Goal: Task Accomplishment & Management: Use online tool/utility

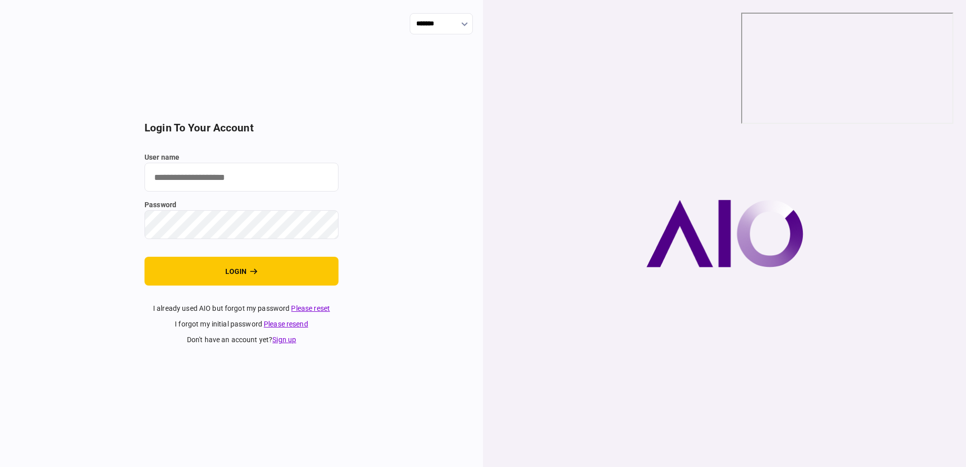
click at [206, 181] on input "user name" at bounding box center [242, 177] width 194 height 29
type input "**********"
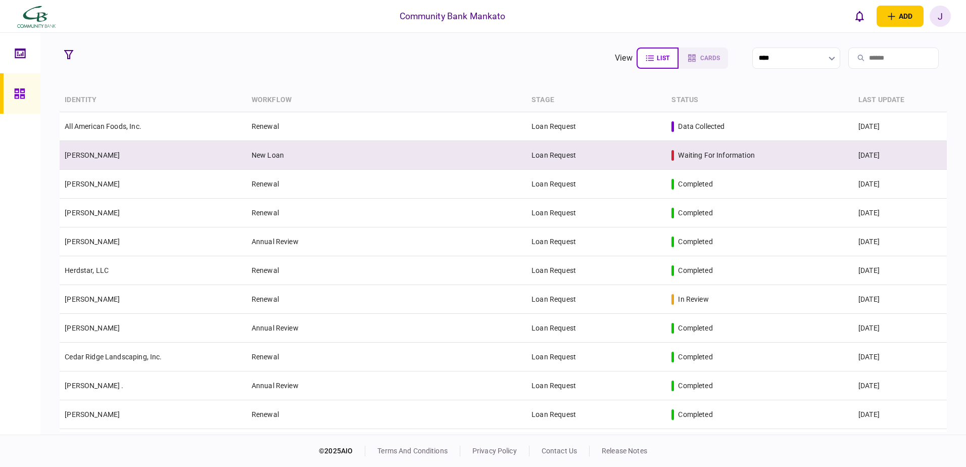
click at [196, 146] on td "[PERSON_NAME]" at bounding box center [153, 155] width 187 height 29
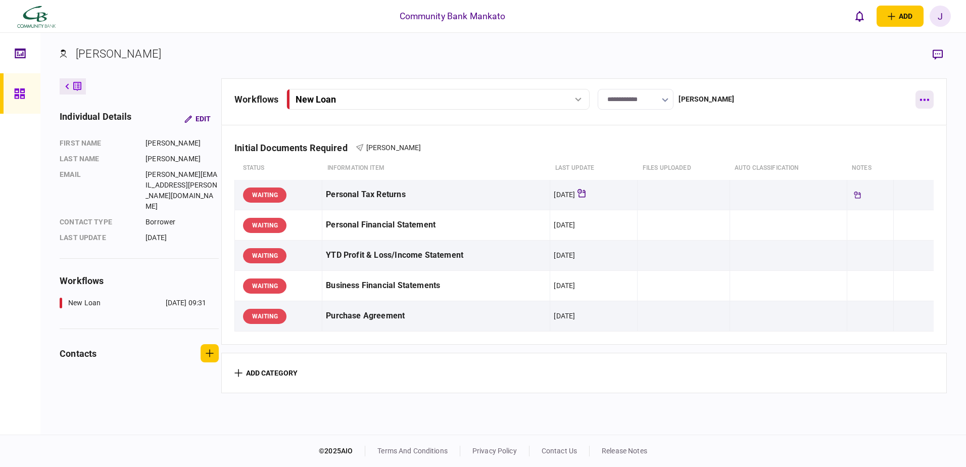
click at [924, 99] on icon "button" at bounding box center [925, 100] width 10 height 3
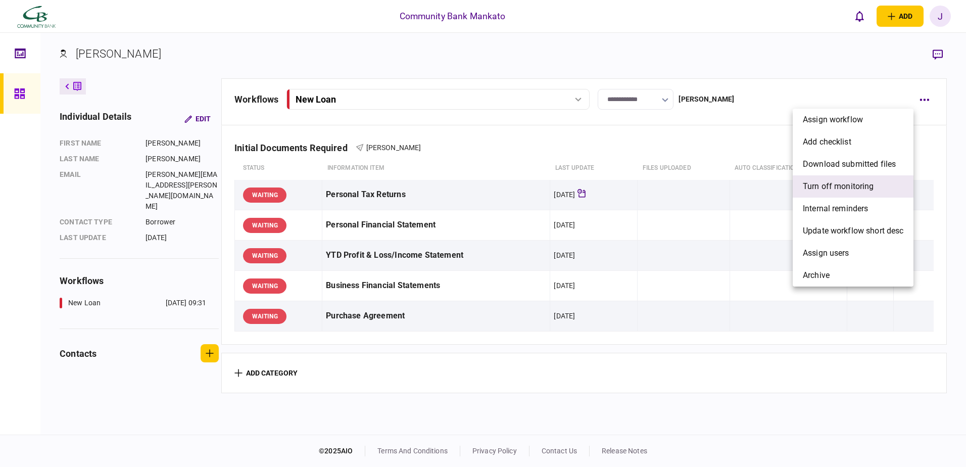
click at [843, 181] on span "Turn off monitoring" at bounding box center [838, 186] width 71 height 12
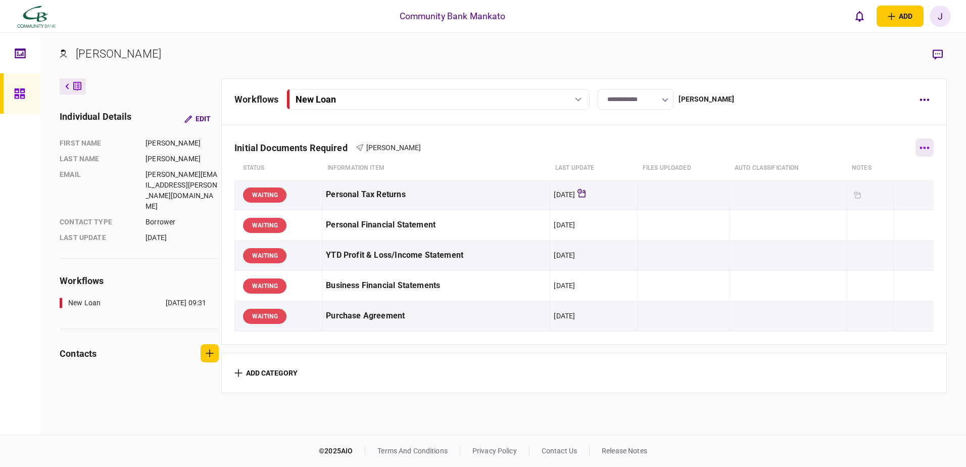
click at [922, 145] on button "button" at bounding box center [925, 147] width 18 height 18
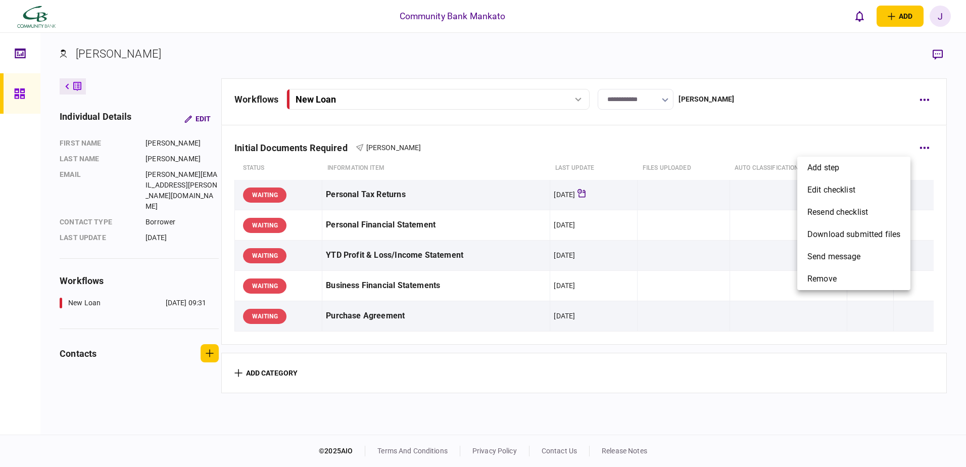
click at [923, 99] on div at bounding box center [483, 233] width 966 height 467
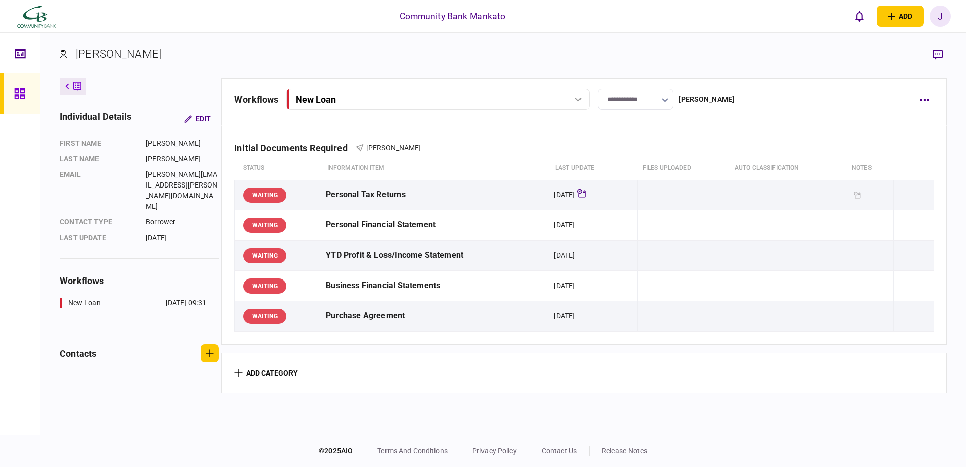
click at [923, 99] on icon "button" at bounding box center [925, 100] width 10 height 3
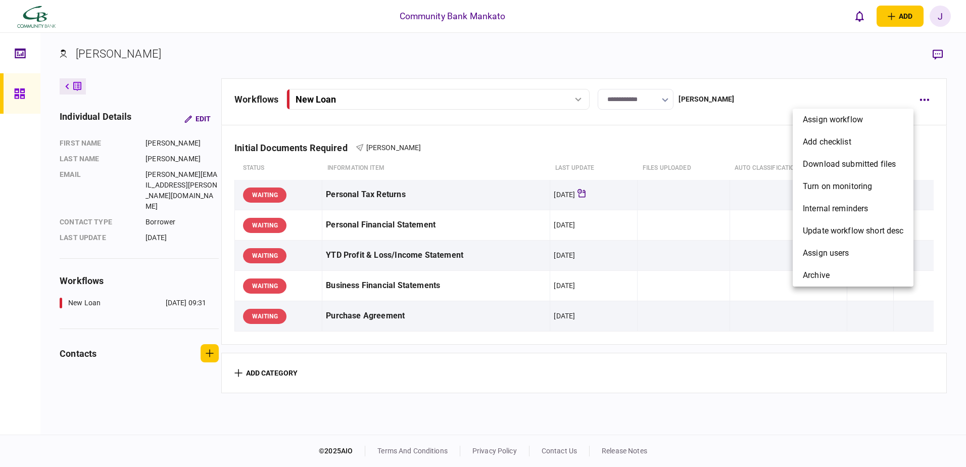
click at [908, 88] on div at bounding box center [483, 233] width 966 height 467
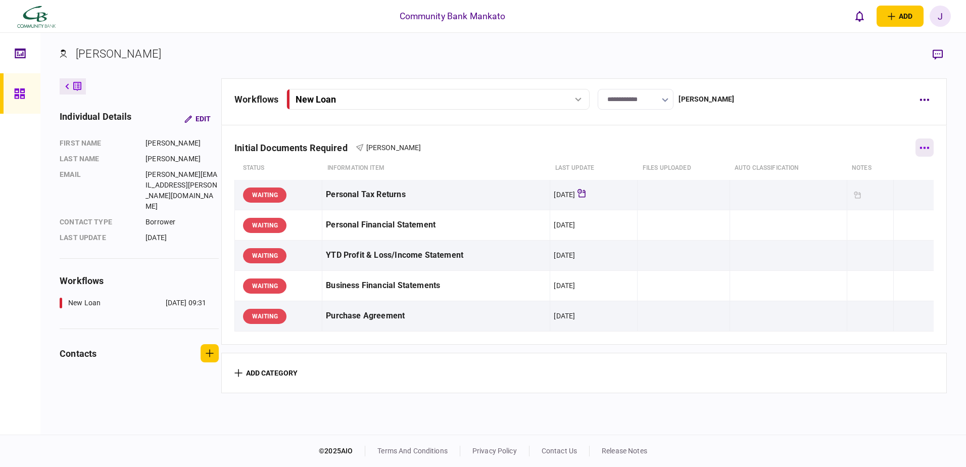
click at [920, 148] on icon "button" at bounding box center [924, 148] width 9 height 2
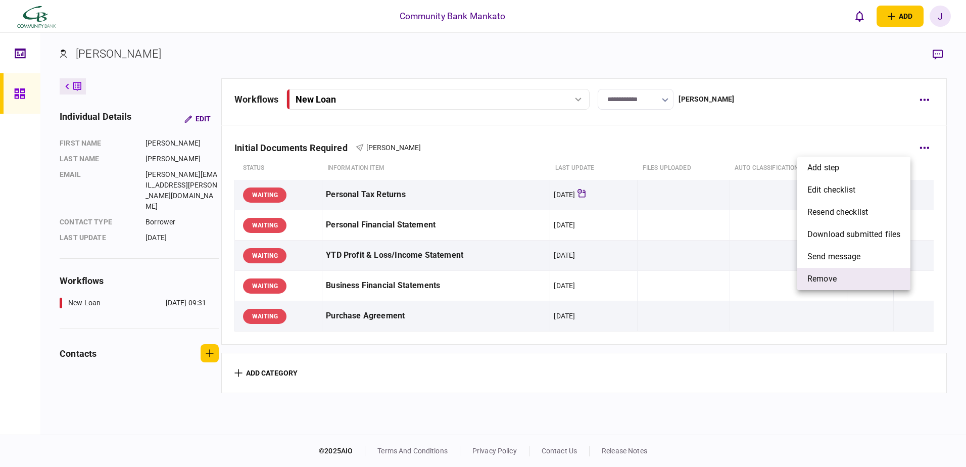
click at [813, 272] on li "remove" at bounding box center [853, 279] width 113 height 22
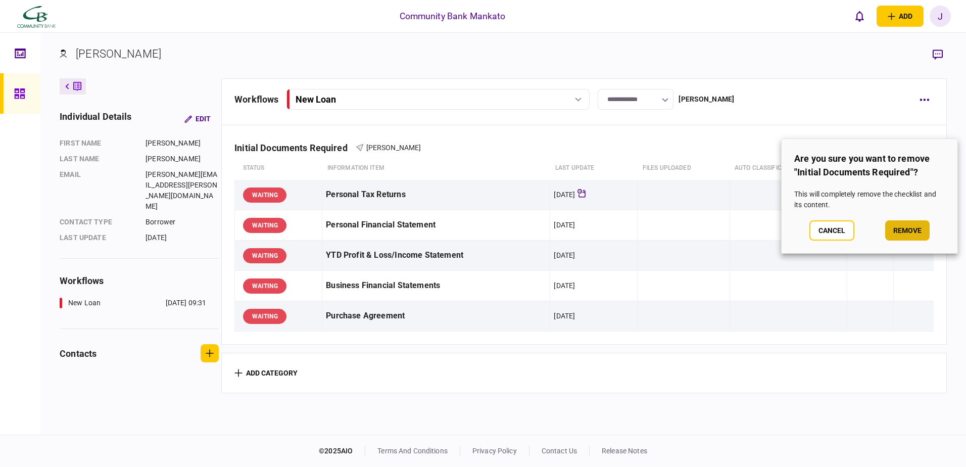
click at [915, 224] on button "remove" at bounding box center [907, 230] width 44 height 20
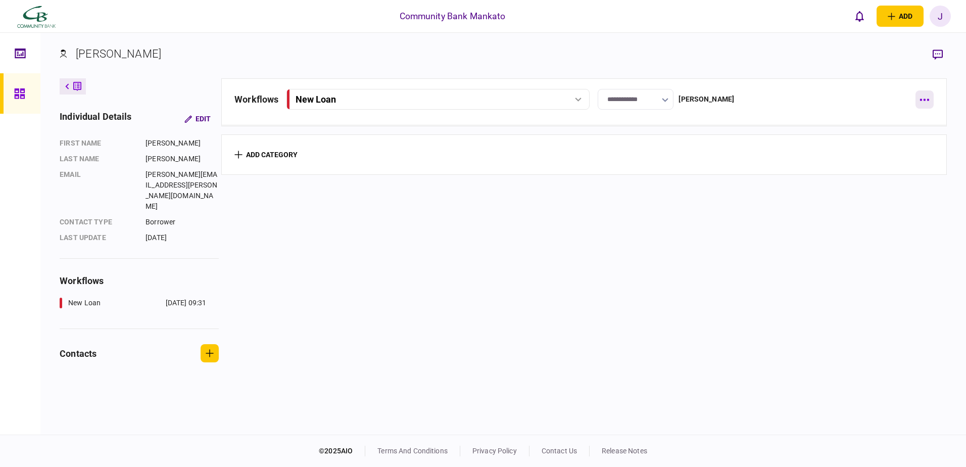
click at [926, 100] on icon "button" at bounding box center [925, 100] width 10 height 3
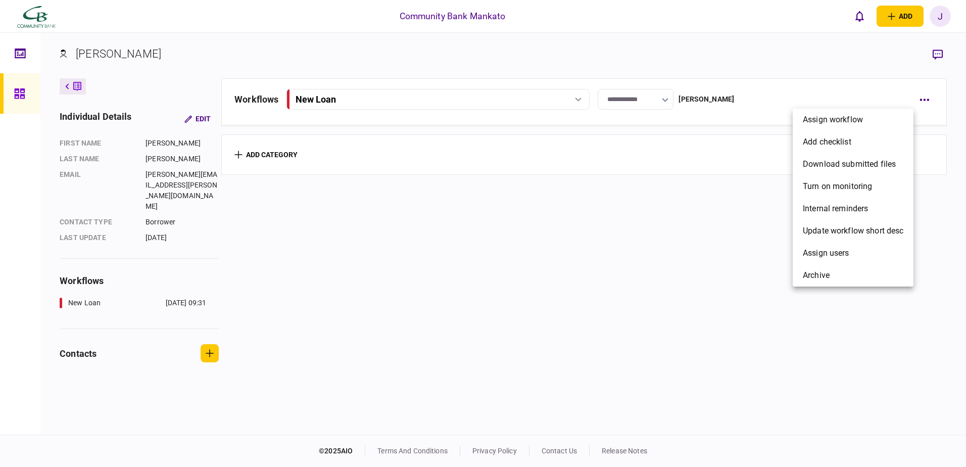
click at [24, 94] on div at bounding box center [483, 233] width 966 height 467
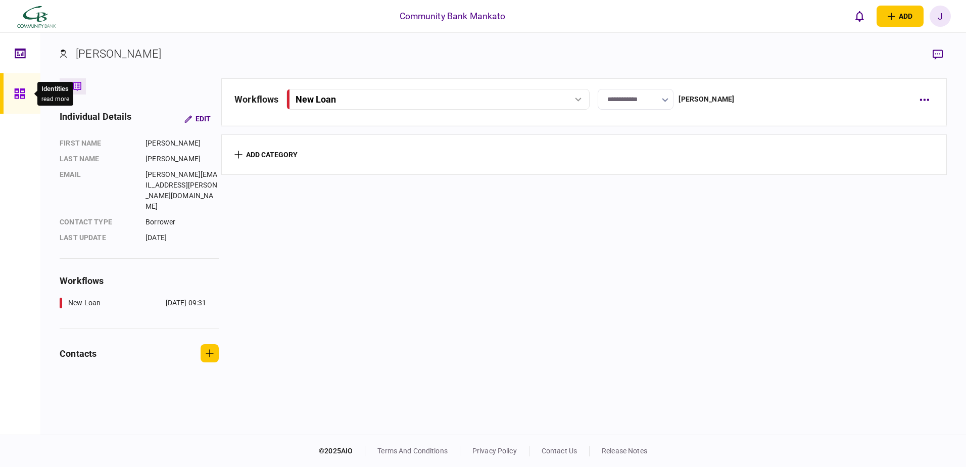
click at [24, 94] on icon at bounding box center [19, 93] width 10 height 10
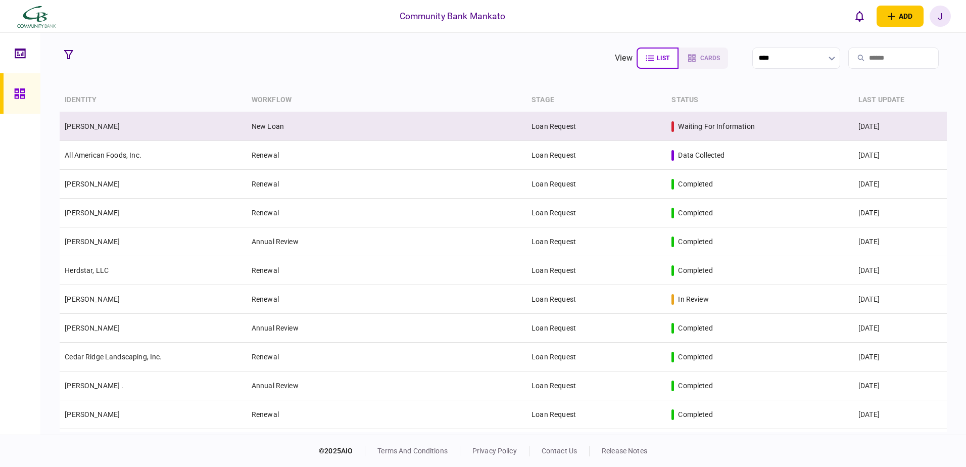
click at [629, 114] on td "Loan Request" at bounding box center [596, 126] width 140 height 29
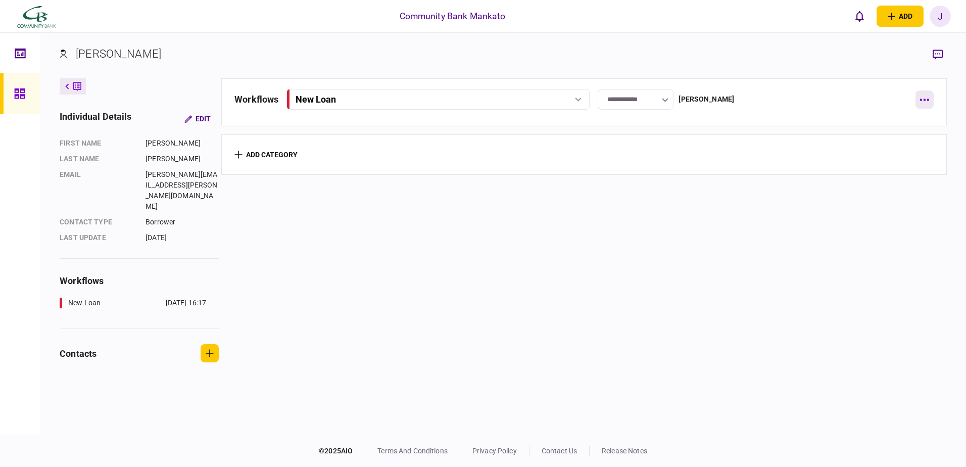
click at [929, 103] on button "button" at bounding box center [925, 99] width 18 height 18
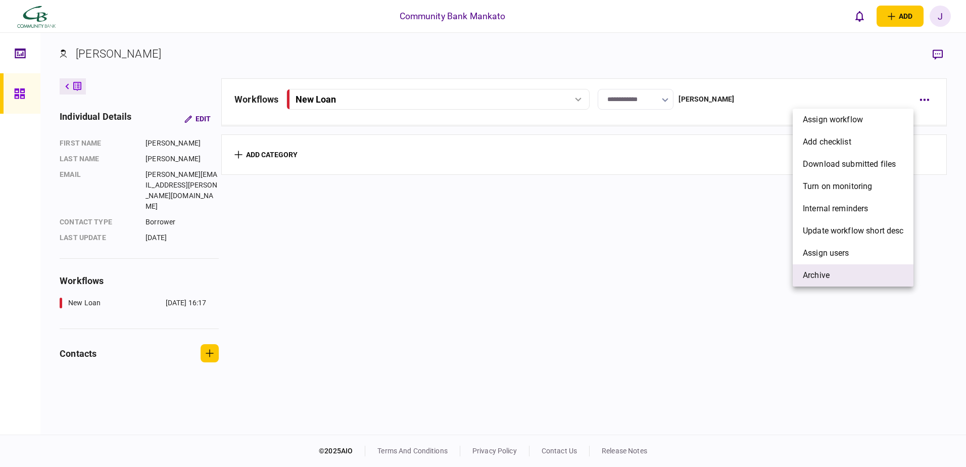
click at [821, 274] on span "archive" at bounding box center [816, 275] width 27 height 12
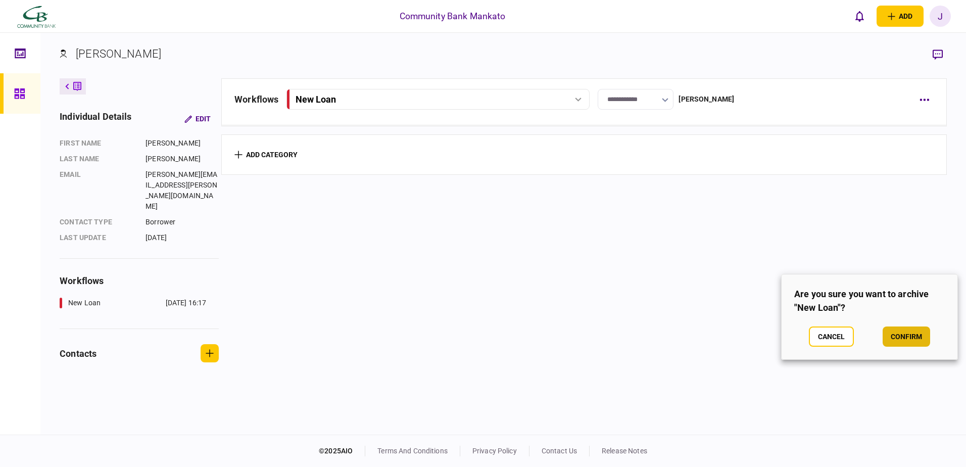
click at [919, 339] on button "confirm" at bounding box center [906, 336] width 47 height 20
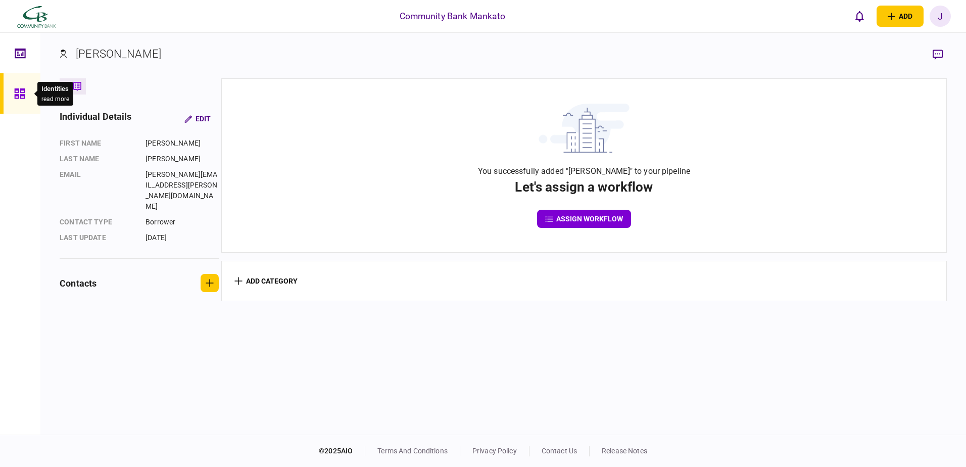
click at [23, 94] on icon at bounding box center [19, 93] width 10 height 10
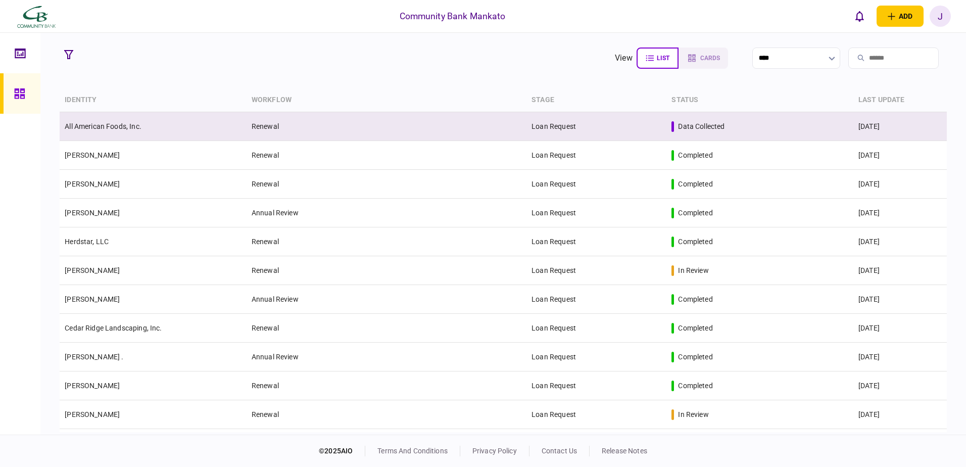
click at [673, 120] on td "data collected" at bounding box center [759, 126] width 187 height 29
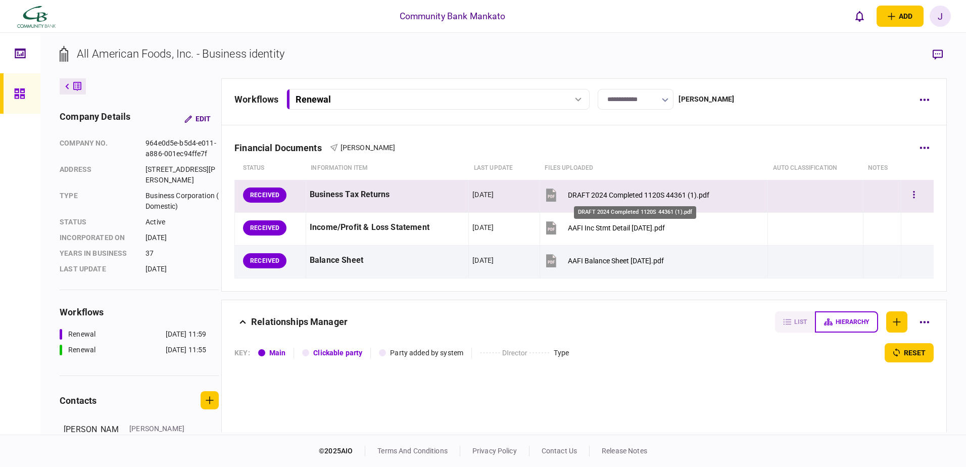
click at [646, 193] on div "DRAFT 2024 Completed 1120S 44361 (1).pdf" at bounding box center [638, 195] width 141 height 8
click at [913, 191] on icon "button" at bounding box center [914, 195] width 2 height 10
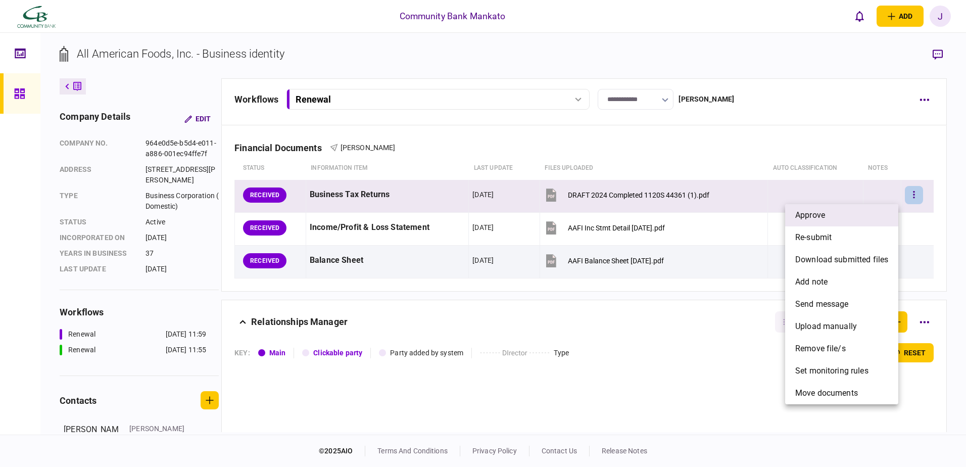
click at [863, 215] on li "approve" at bounding box center [841, 215] width 113 height 22
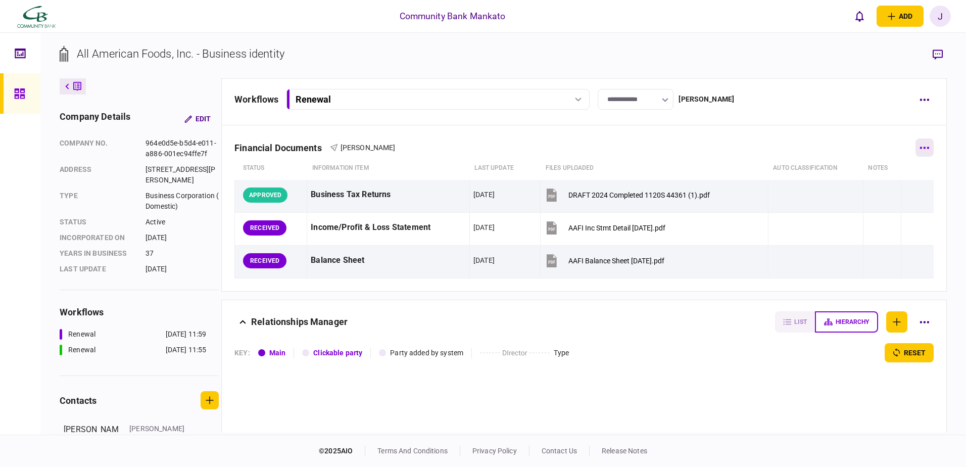
click at [921, 146] on button "button" at bounding box center [925, 147] width 18 height 18
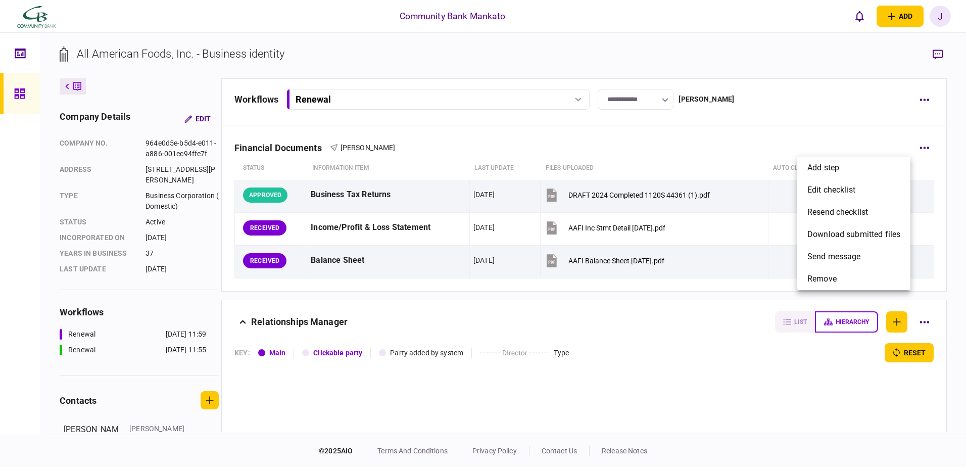
click at [920, 98] on div at bounding box center [483, 233] width 966 height 467
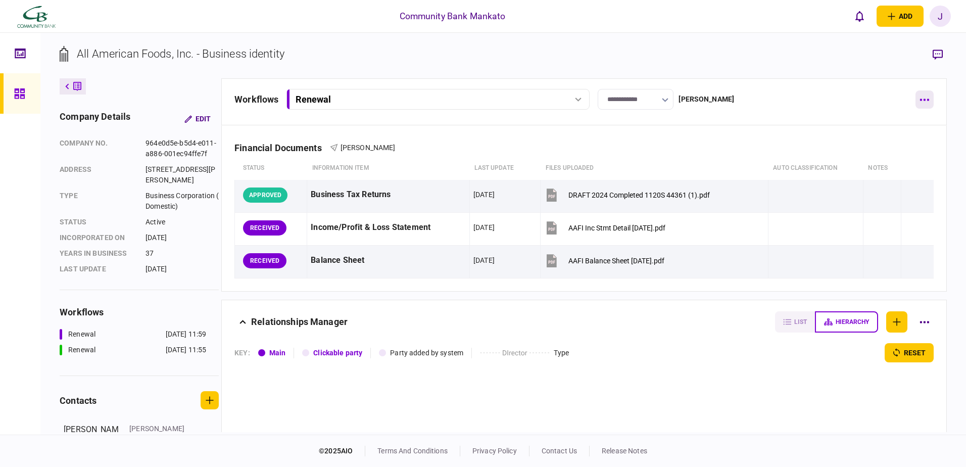
click at [922, 98] on button "button" at bounding box center [925, 99] width 18 height 18
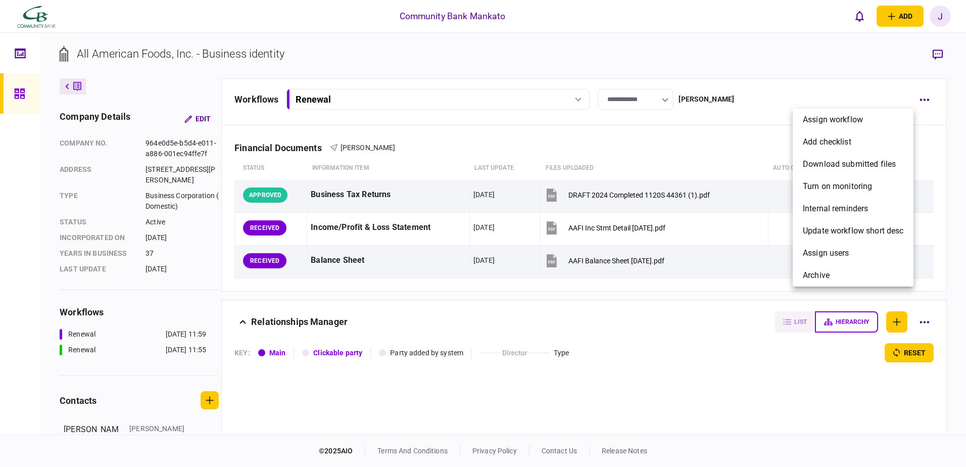
click at [725, 173] on div at bounding box center [483, 233] width 966 height 467
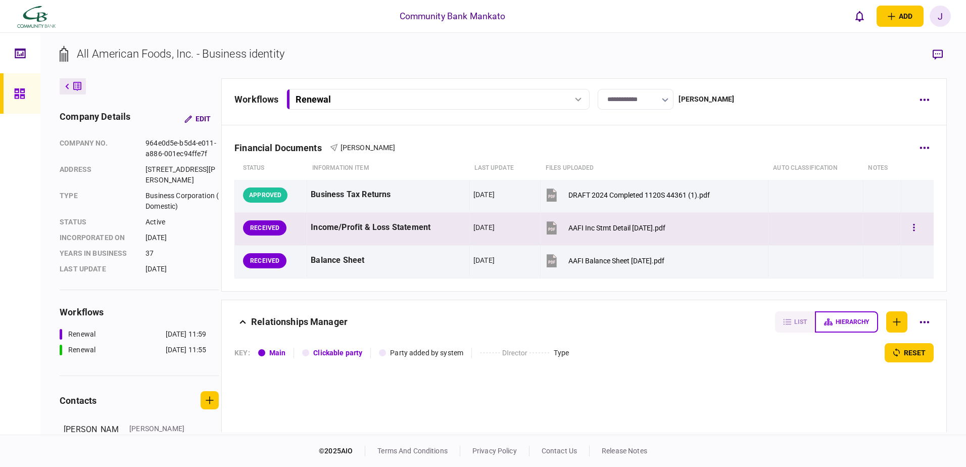
click at [593, 221] on button "AAFI Inc Stmt Detail [DATE].pdf" at bounding box center [604, 227] width 121 height 23
click at [905, 231] on button "button" at bounding box center [914, 228] width 18 height 18
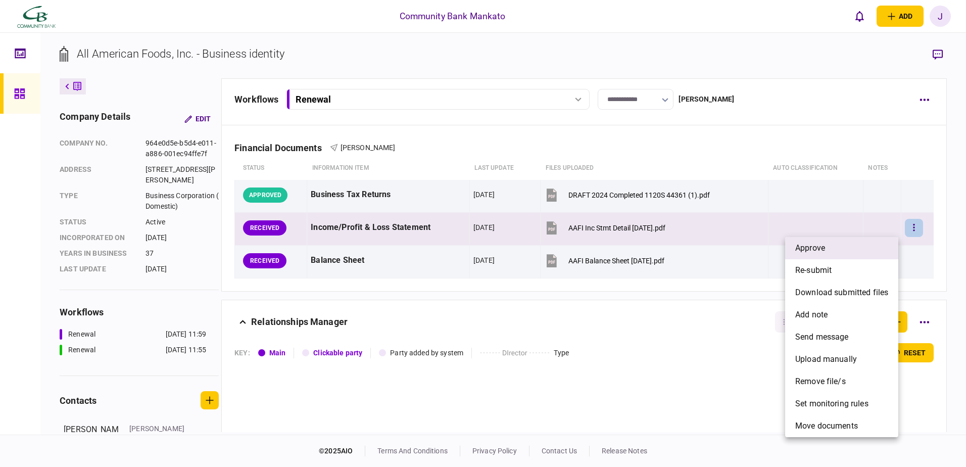
click at [867, 243] on li "approve" at bounding box center [841, 248] width 113 height 22
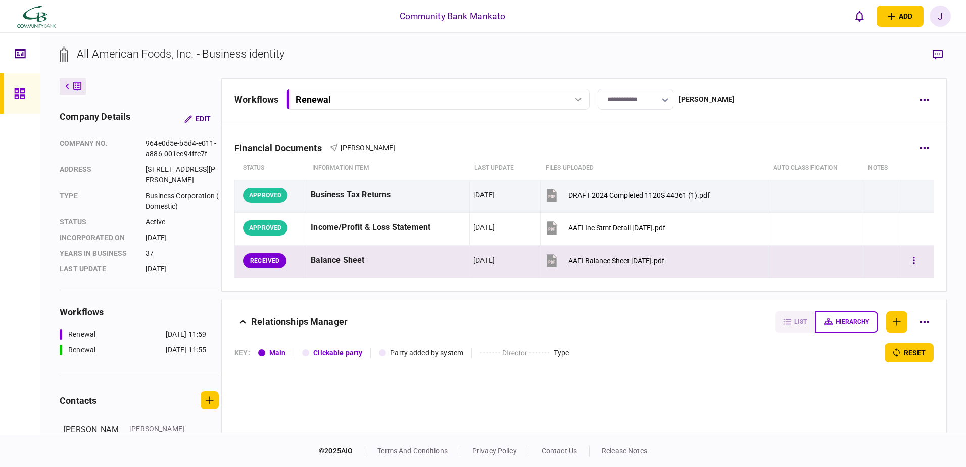
click at [620, 267] on button "AAFI Balance Sheet [DATE].pdf" at bounding box center [604, 260] width 120 height 23
click at [905, 263] on button "button" at bounding box center [914, 261] width 18 height 18
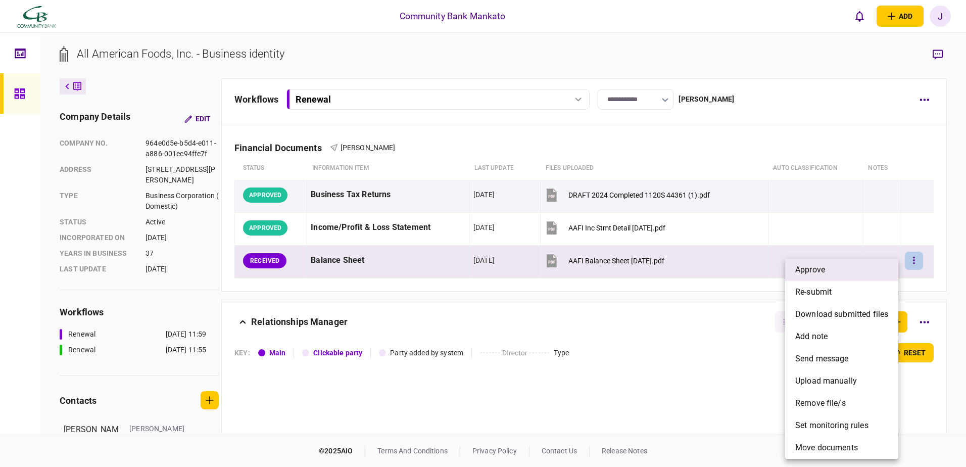
click at [880, 266] on li "approve" at bounding box center [841, 270] width 113 height 22
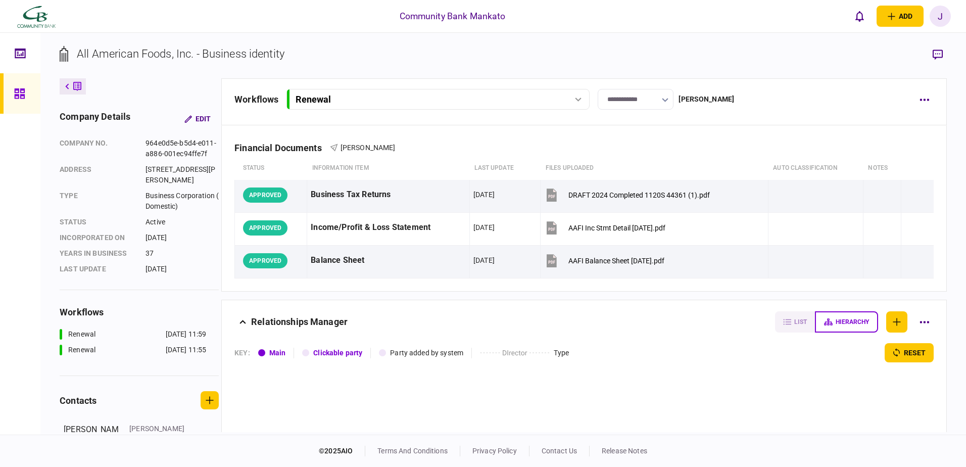
click at [935, 18] on div "J" at bounding box center [940, 16] width 21 height 21
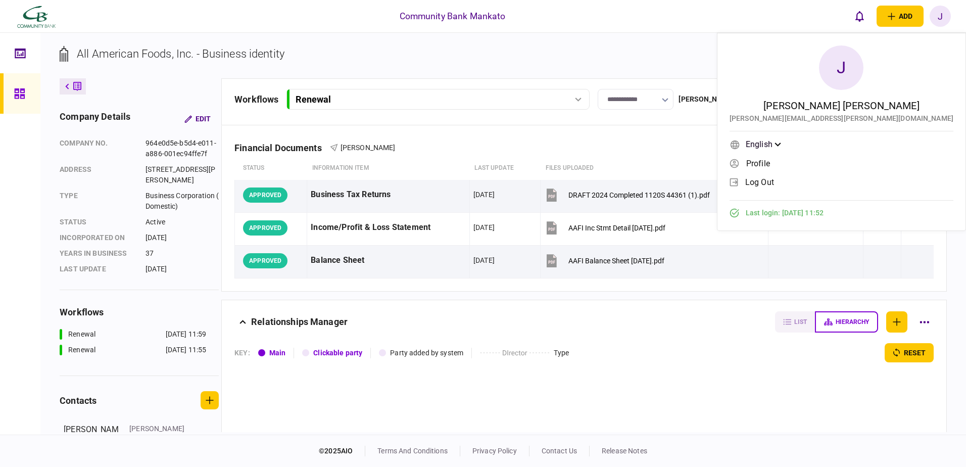
click at [853, 184] on link "log out" at bounding box center [842, 181] width 224 height 15
